Goal: Information Seeking & Learning: Find contact information

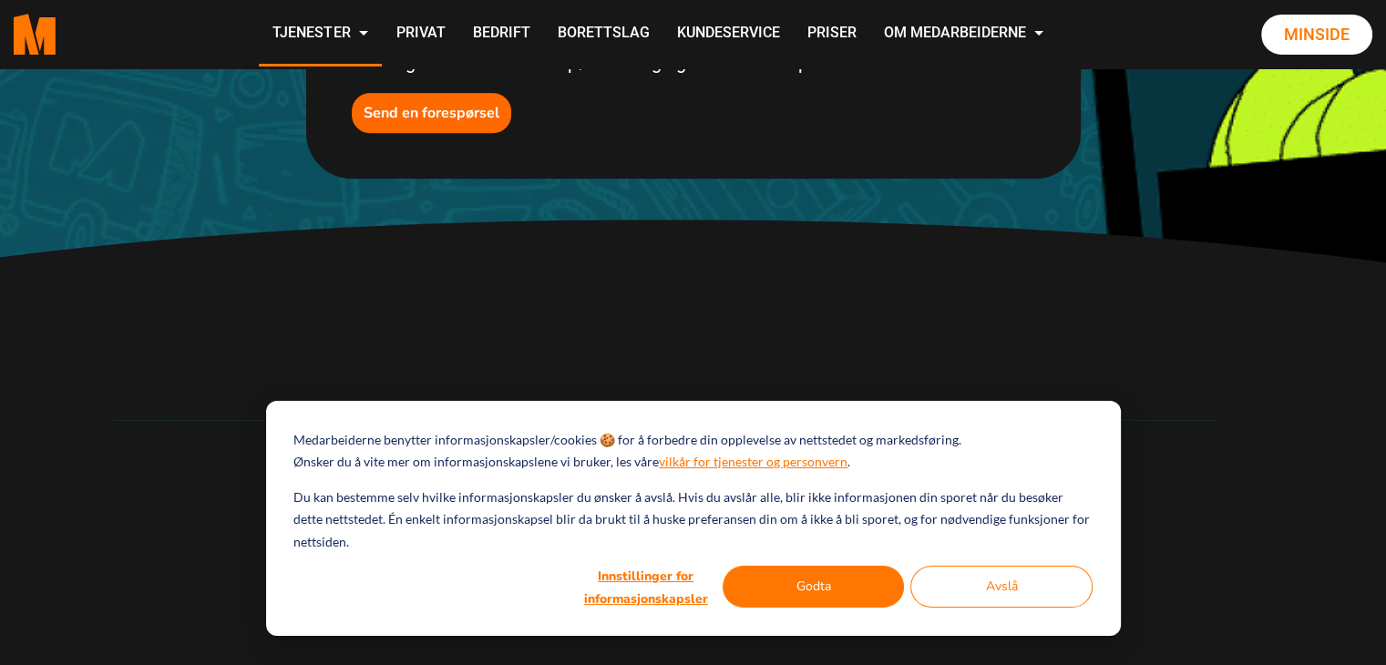
scroll to position [1185, 0]
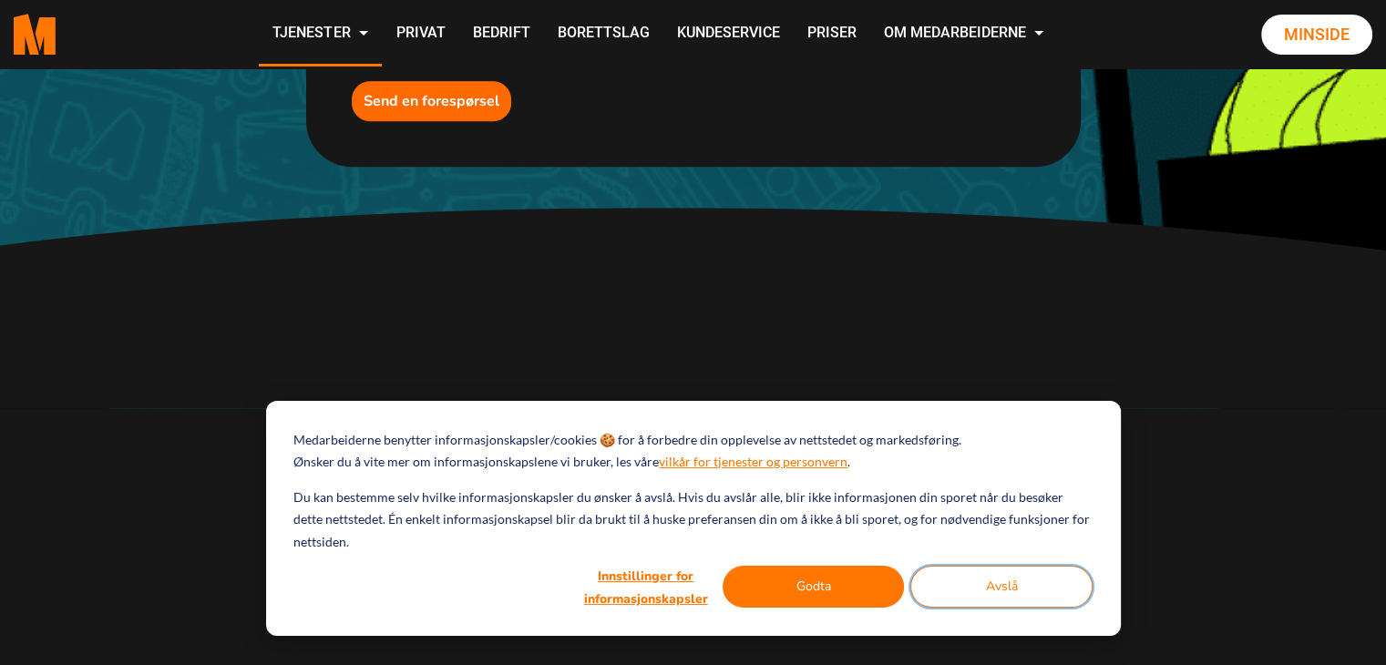
click at [1058, 584] on button "Avslå" at bounding box center [1001, 587] width 182 height 42
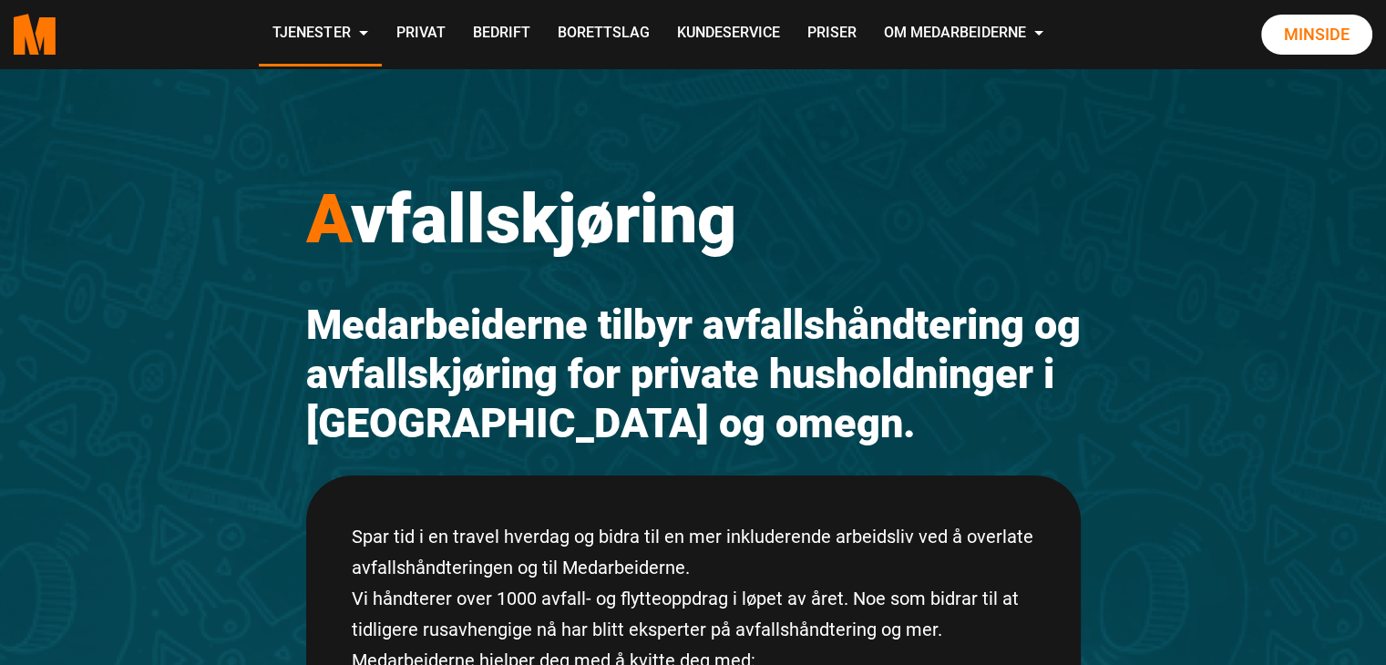
scroll to position [0, 0]
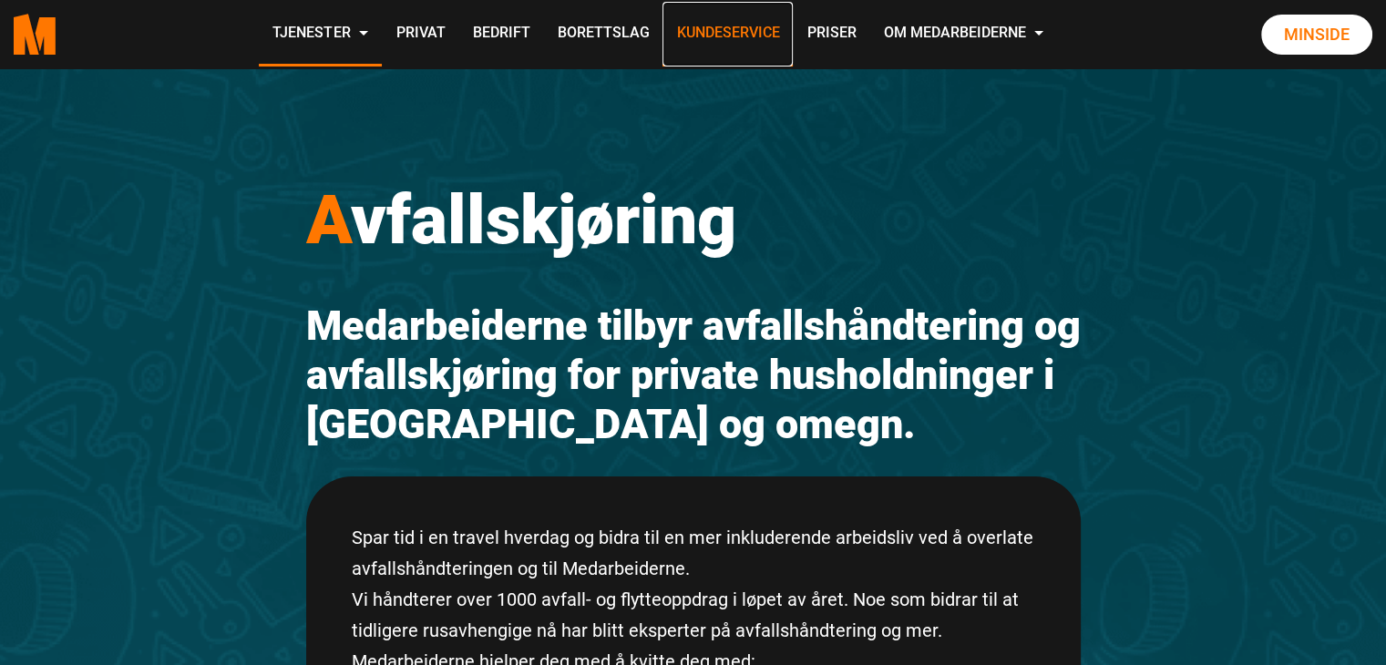
click at [780, 35] on link "Kundeservice" at bounding box center [728, 34] width 130 height 65
